Goal: Find specific page/section: Find specific page/section

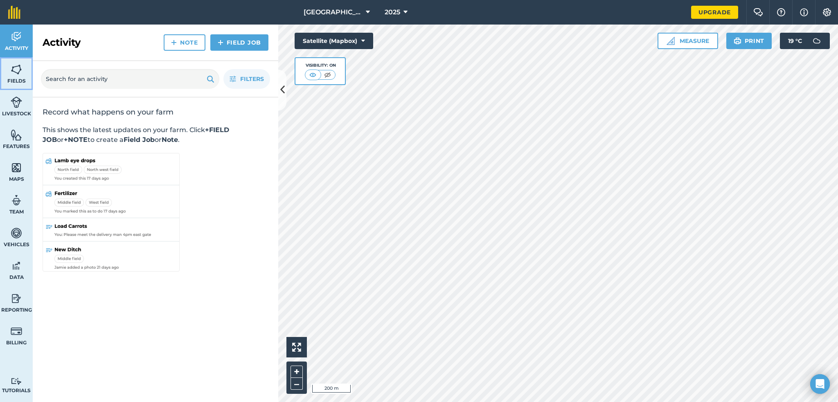
click at [16, 70] on img at bounding box center [16, 69] width 11 height 12
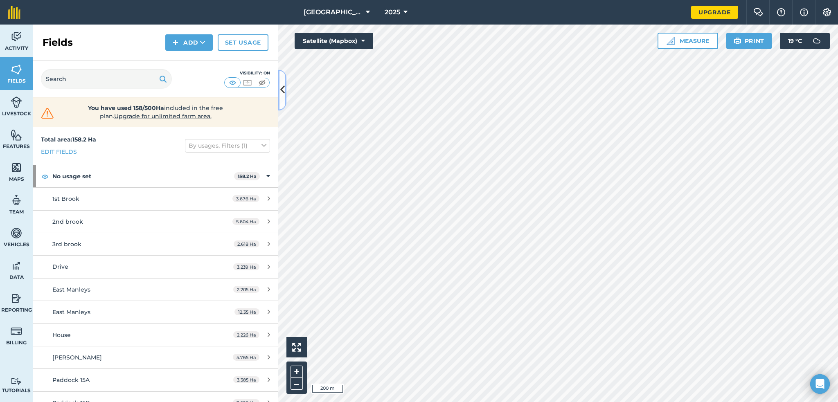
click at [282, 96] on icon at bounding box center [282, 90] width 5 height 14
